Goal: Task Accomplishment & Management: Manage account settings

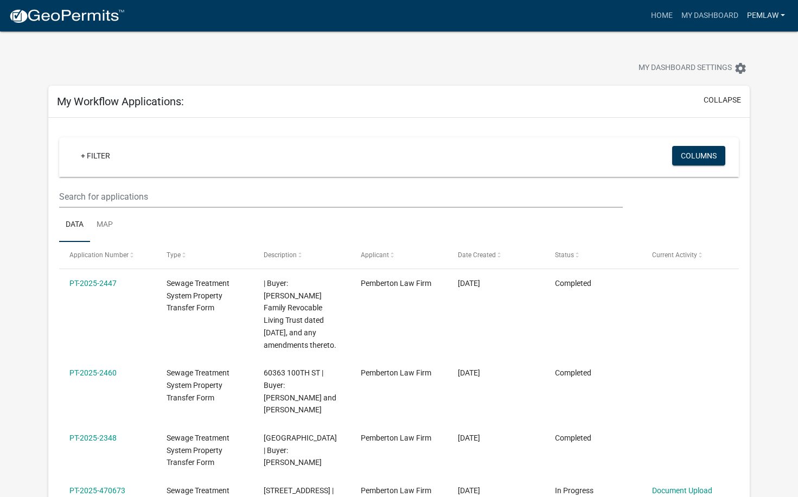
click at [771, 14] on link "Pemlaw" at bounding box center [766, 15] width 47 height 21
click at [732, 82] on link "Logout" at bounding box center [746, 80] width 87 height 26
